Goal: Browse casually: Explore the website without a specific task or goal

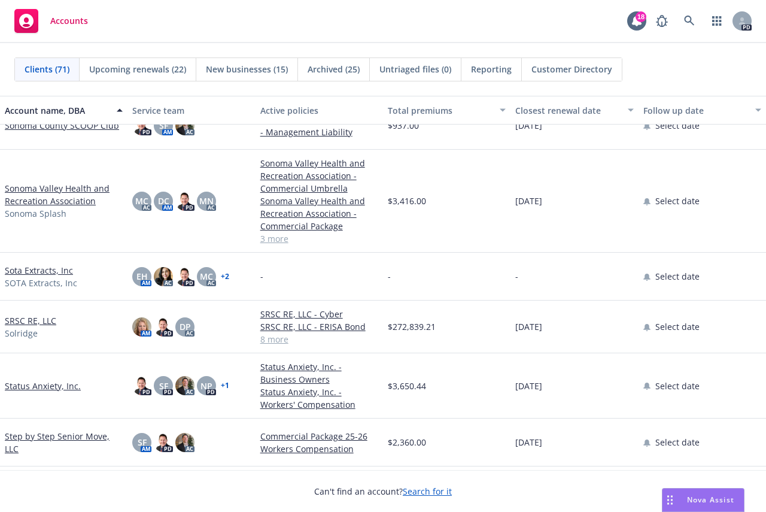
scroll to position [2872, 0]
